Goal: Information Seeking & Learning: Compare options

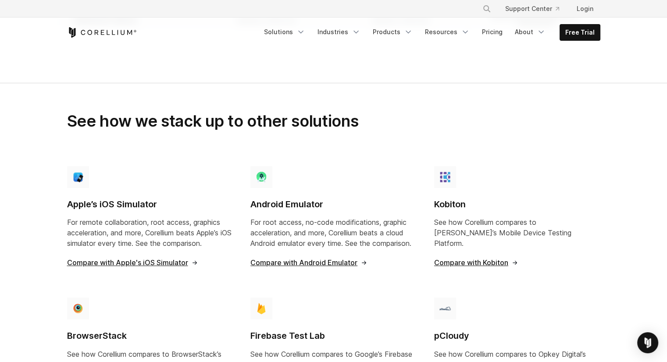
scroll to position [526, 0]
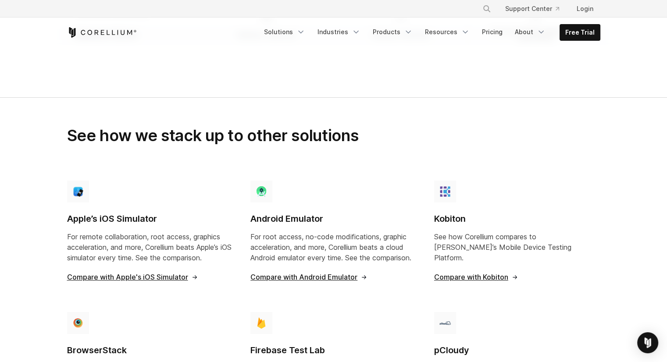
click at [167, 273] on span "Compare with Apple's iOS Simulator" at bounding box center [132, 276] width 131 height 7
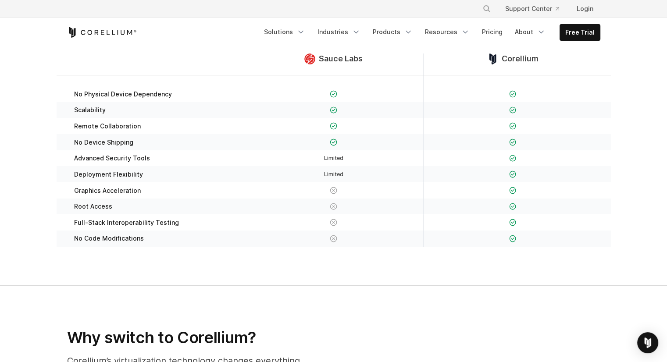
scroll to position [88, 0]
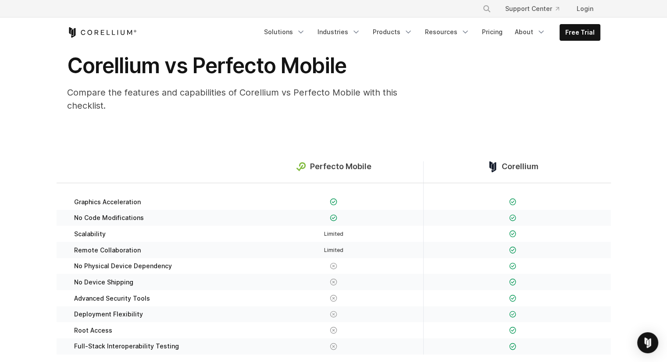
scroll to position [88, 0]
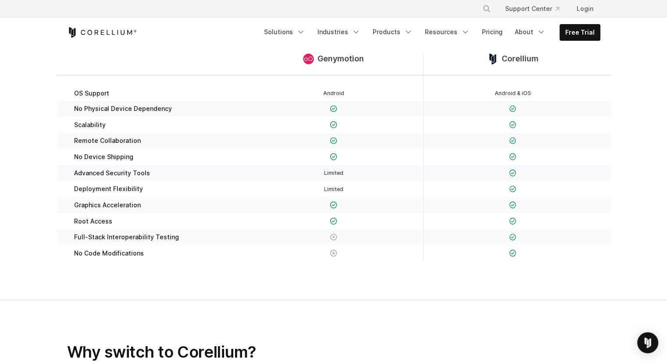
scroll to position [88, 0]
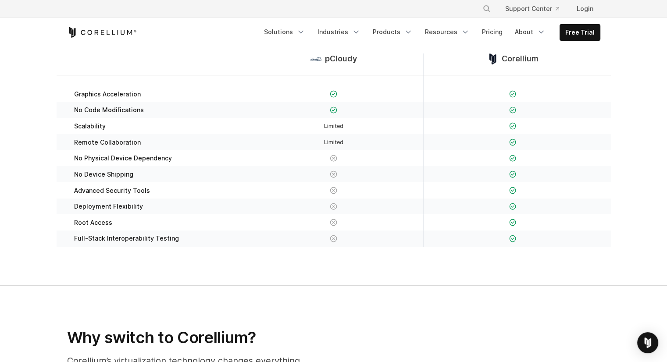
scroll to position [44, 0]
